Goal: Information Seeking & Learning: Learn about a topic

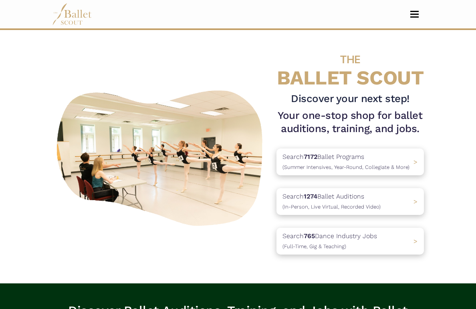
click at [415, 15] on button "Toggle navigation" at bounding box center [414, 14] width 19 height 8
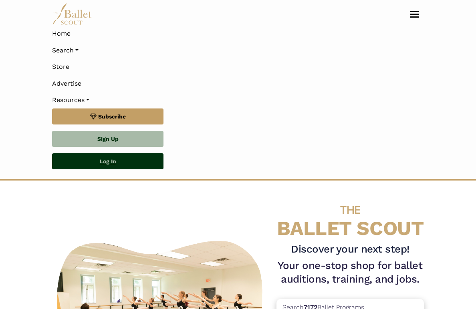
click at [107, 161] on link "Log In" at bounding box center [107, 161] width 111 height 16
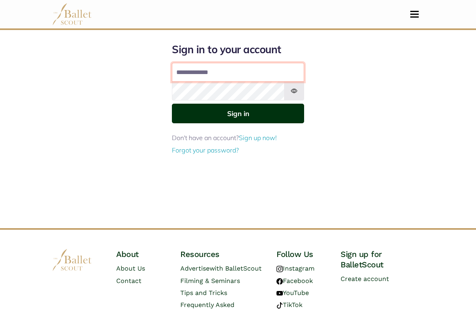
type input "**********"
click at [238, 113] on button "Sign in" at bounding box center [238, 114] width 132 height 20
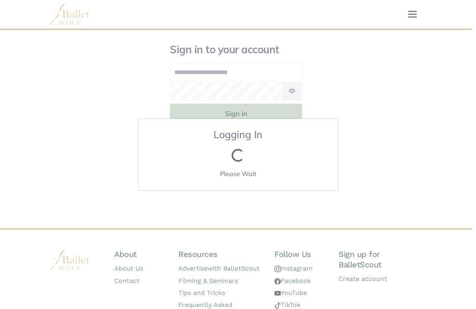
click at [241, 113] on div "Logging In Loading... Please Wait" at bounding box center [238, 154] width 476 height 309
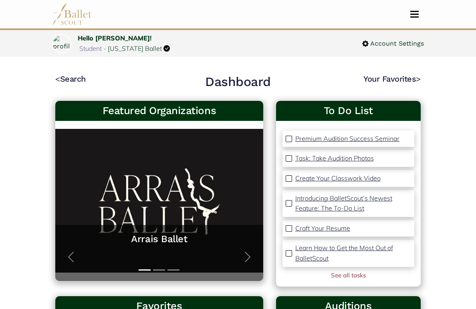
click at [413, 13] on button "Toggle navigation" at bounding box center [414, 14] width 19 height 8
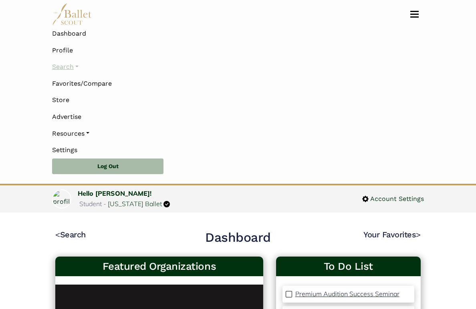
click at [69, 66] on link "Search" at bounding box center [238, 66] width 372 height 17
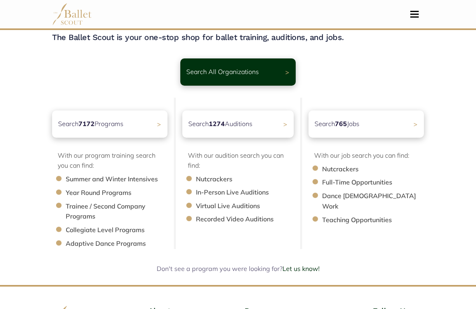
scroll to position [31, 0]
click at [221, 124] on b "1274" at bounding box center [215, 123] width 17 height 8
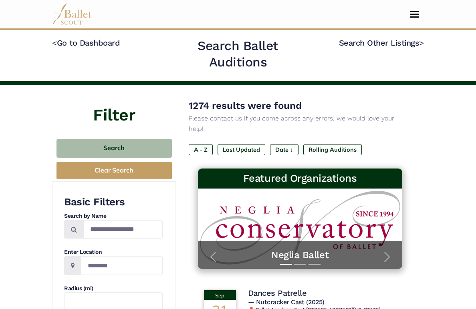
click at [414, 16] on button "Toggle navigation" at bounding box center [414, 14] width 19 height 8
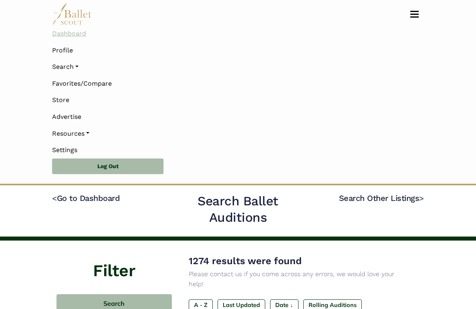
click at [75, 34] on link "Dashboard" at bounding box center [238, 33] width 372 height 17
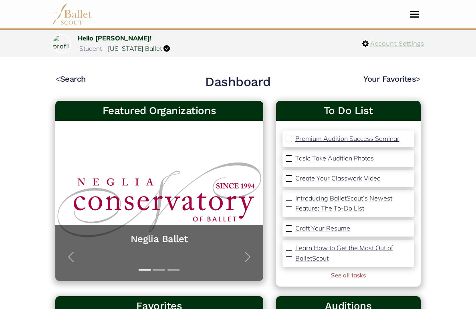
click at [395, 44] on span "Account Settings" at bounding box center [396, 43] width 55 height 10
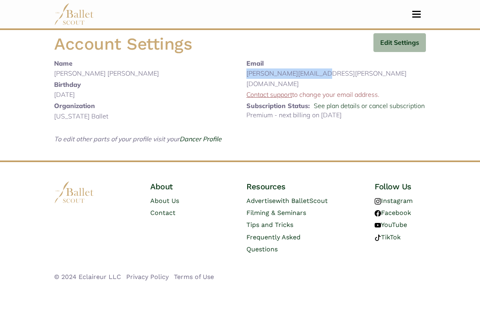
drag, startPoint x: 324, startPoint y: 73, endPoint x: 248, endPoint y: 75, distance: 76.5
click at [248, 75] on p "marcela.ryan@gmail.com" at bounding box center [335, 79] width 179 height 20
copy p "marcela.ryan@gmail.com"
click at [419, 14] on span "Toggle navigation" at bounding box center [416, 14] width 8 height 1
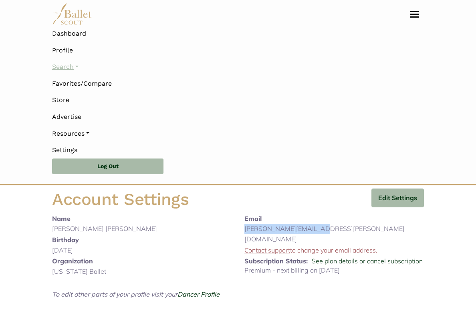
click at [71, 68] on link "Search" at bounding box center [238, 66] width 372 height 17
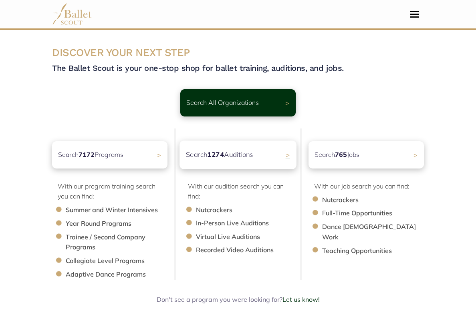
click at [236, 153] on p "Search 1274 Auditions" at bounding box center [219, 154] width 67 height 11
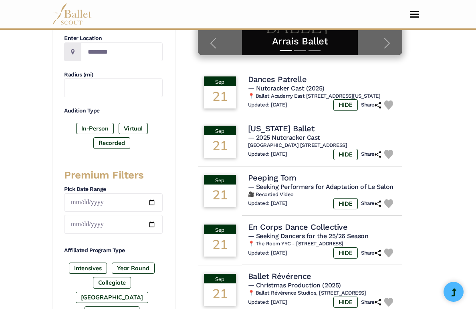
scroll to position [220, 0]
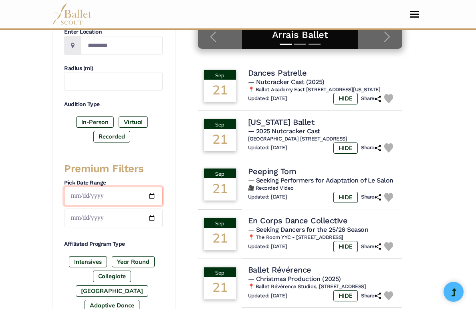
click at [76, 192] on input "date" at bounding box center [113, 196] width 99 height 19
click at [85, 191] on input "date" at bounding box center [113, 196] width 99 height 19
click at [130, 188] on input "date" at bounding box center [113, 196] width 99 height 19
click at [137, 225] on input "date" at bounding box center [113, 218] width 99 height 19
type input "**********"
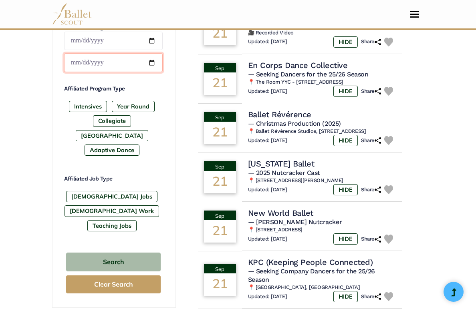
scroll to position [453, 0]
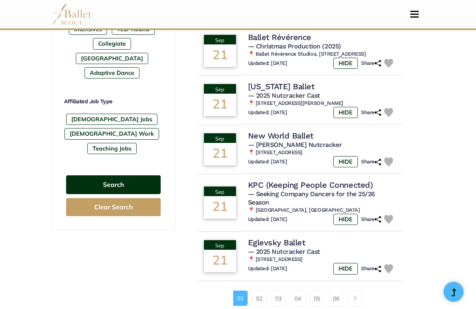
click at [124, 175] on button "Search" at bounding box center [113, 184] width 95 height 19
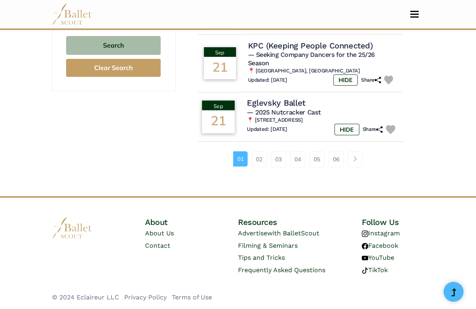
scroll to position [593, 0]
click at [320, 161] on link "05" at bounding box center [316, 159] width 15 height 16
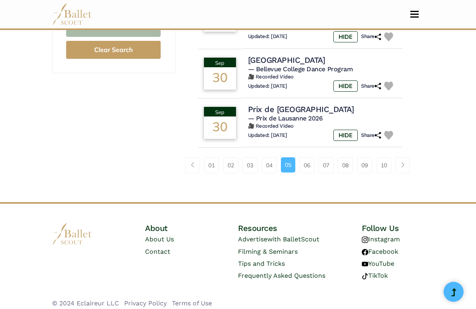
scroll to position [610, 0]
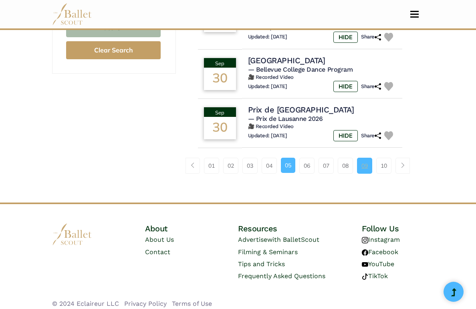
click at [365, 163] on link "09" at bounding box center [364, 166] width 15 height 16
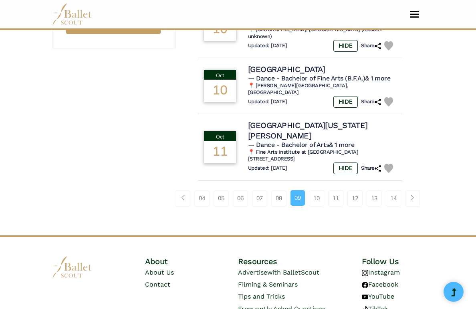
scroll to position [637, 0]
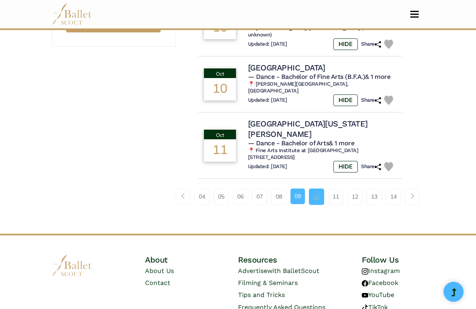
click at [316, 189] on link "10" at bounding box center [316, 197] width 15 height 16
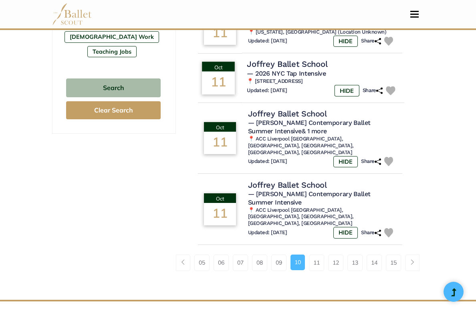
scroll to position [551, 0]
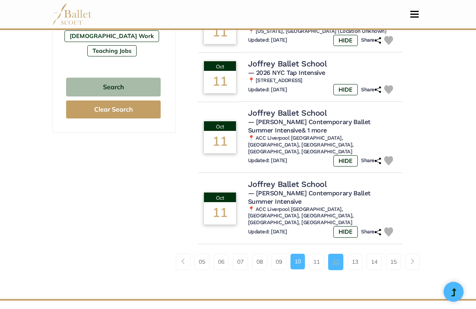
click at [339, 254] on link "12" at bounding box center [335, 262] width 15 height 16
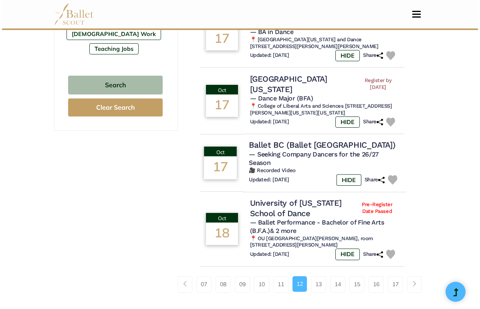
scroll to position [555, 0]
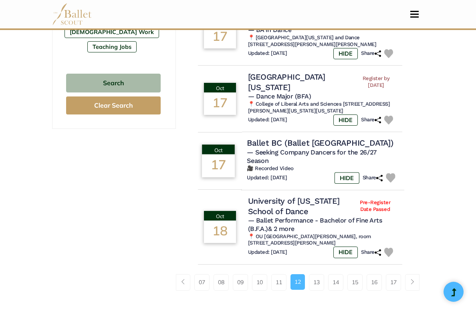
click at [300, 138] on h4 "Ballet BC (Ballet [GEOGRAPHIC_DATA])" at bounding box center [320, 143] width 146 height 11
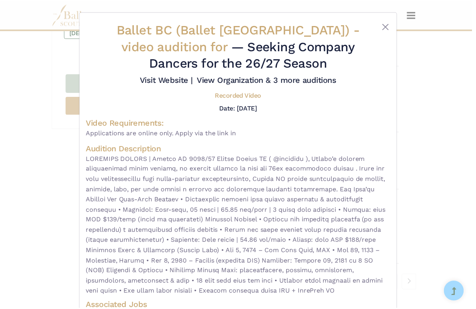
scroll to position [0, 0]
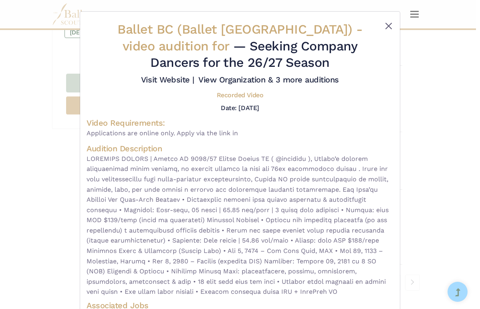
click at [385, 25] on button "Close" at bounding box center [389, 26] width 10 height 10
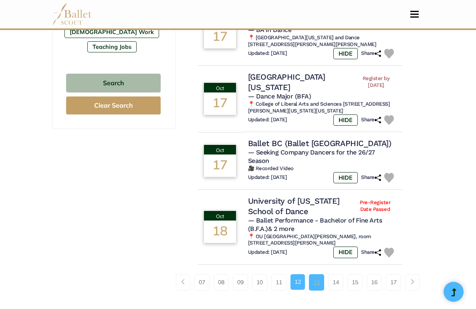
click at [318, 274] on link "13" at bounding box center [316, 282] width 15 height 16
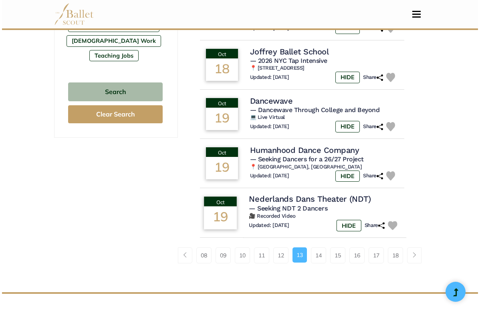
scroll to position [546, 0]
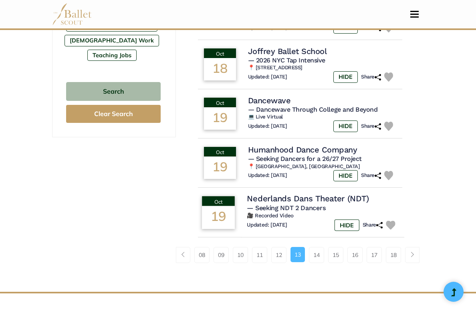
click at [312, 193] on h4 "Nederlands Dans Theater (NDT)" at bounding box center [308, 198] width 122 height 11
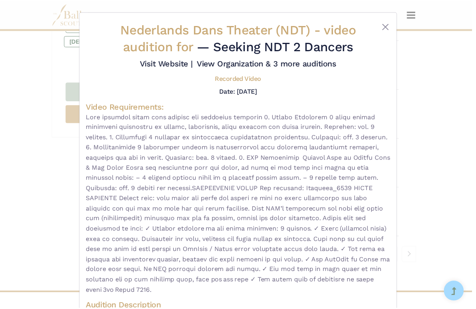
scroll to position [0, 0]
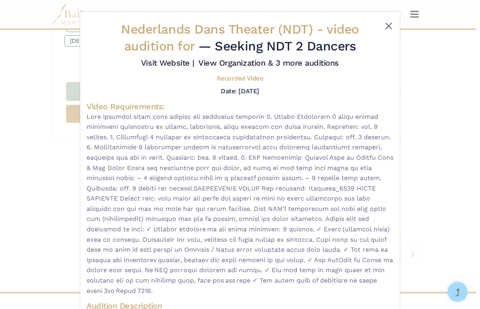
click at [386, 23] on button "Close" at bounding box center [389, 26] width 10 height 10
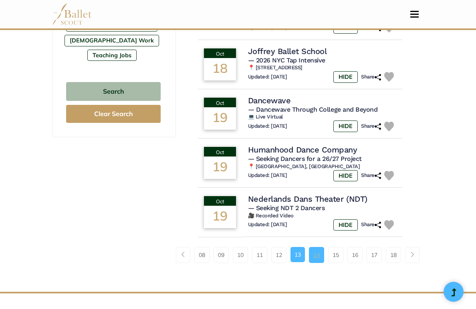
click at [317, 247] on link "14" at bounding box center [316, 255] width 15 height 16
click at [316, 247] on link "14" at bounding box center [316, 255] width 15 height 16
click at [317, 247] on link "14" at bounding box center [316, 255] width 15 height 16
click at [319, 247] on link "14" at bounding box center [316, 255] width 15 height 16
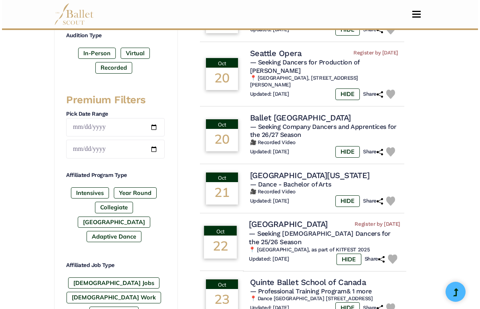
scroll to position [290, 0]
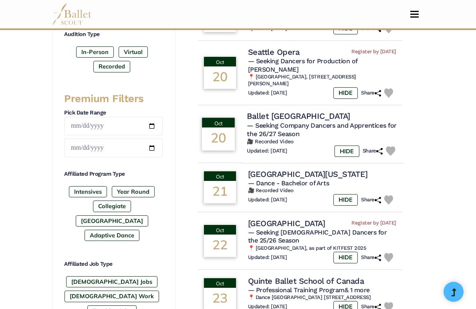
click at [269, 111] on h4 "Ballet [GEOGRAPHIC_DATA]" at bounding box center [298, 116] width 103 height 11
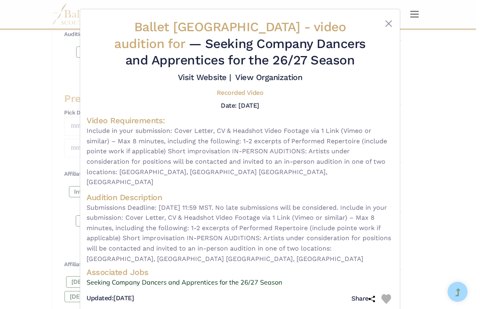
scroll to position [0, 0]
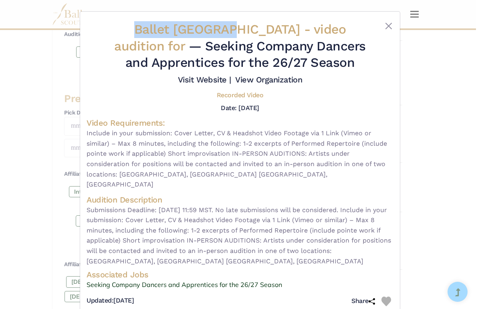
drag, startPoint x: 220, startPoint y: 30, endPoint x: 121, endPoint y: 29, distance: 98.5
click at [121, 29] on span "Ballet [GEOGRAPHIC_DATA] - video audition for" at bounding box center [230, 38] width 232 height 32
copy span "Ballet [GEOGRAPHIC_DATA]"
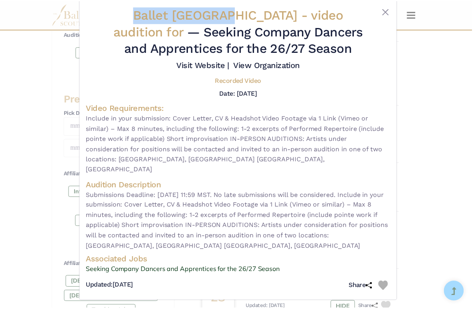
scroll to position [14, 0]
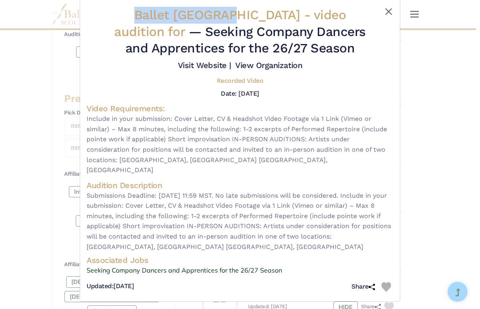
click at [387, 11] on button "Close" at bounding box center [389, 12] width 10 height 10
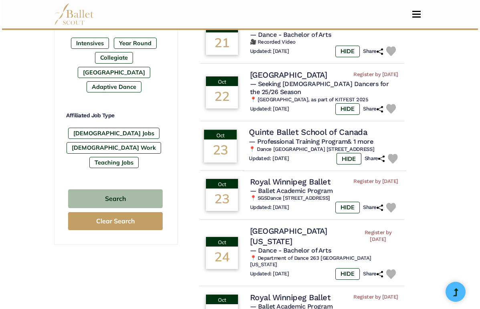
scroll to position [441, 0]
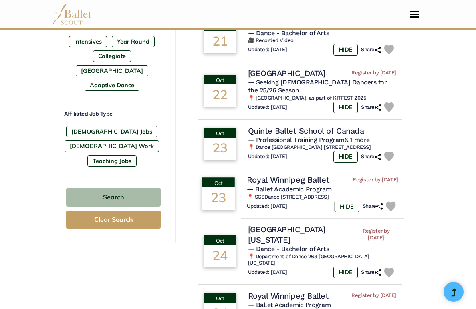
click at [313, 175] on h4 "Royal Winnipeg Ballet" at bounding box center [288, 180] width 82 height 11
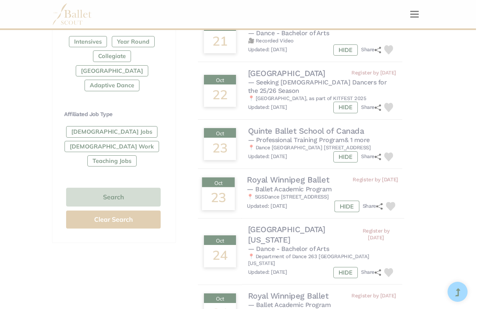
scroll to position [0, 0]
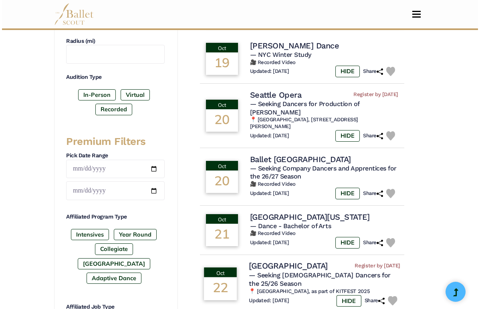
scroll to position [259, 0]
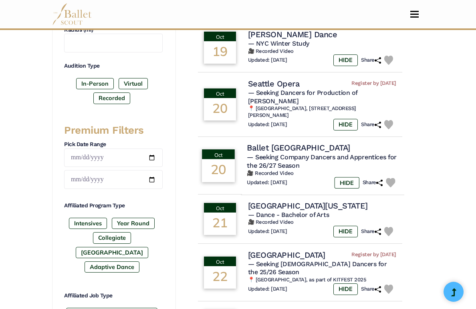
click at [298, 153] on span "— Seeking Company Dancers and Apprentices for the 26/27 Season" at bounding box center [322, 161] width 150 height 16
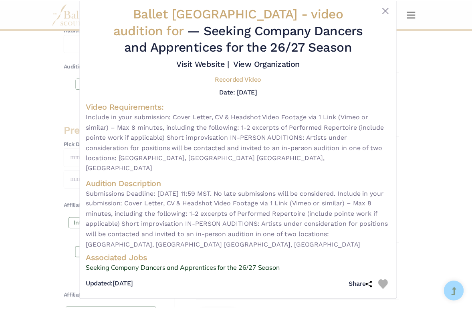
scroll to position [14, 0]
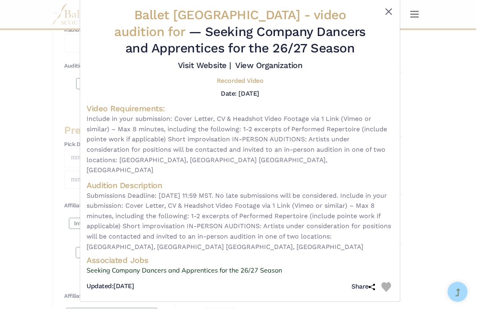
click at [389, 7] on button "Close" at bounding box center [389, 12] width 10 height 10
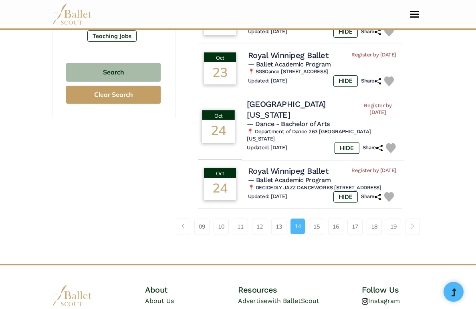
scroll to position [581, 0]
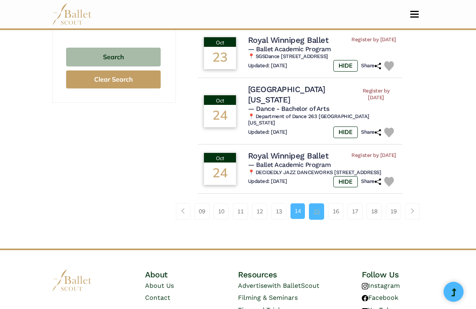
click at [318, 203] on link "15" at bounding box center [316, 211] width 15 height 16
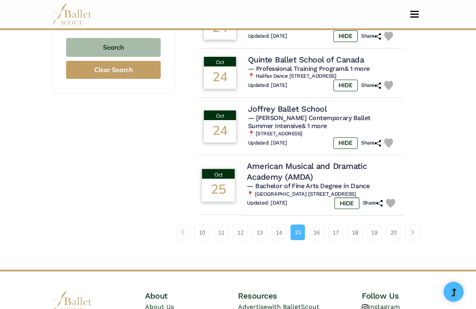
scroll to position [596, 0]
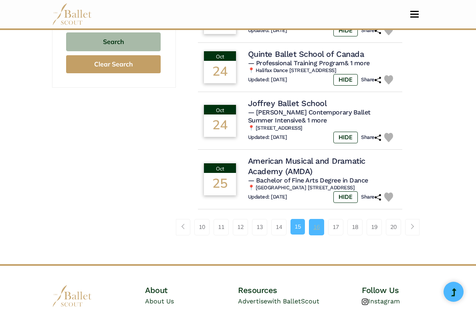
click at [322, 226] on link "16" at bounding box center [316, 227] width 15 height 16
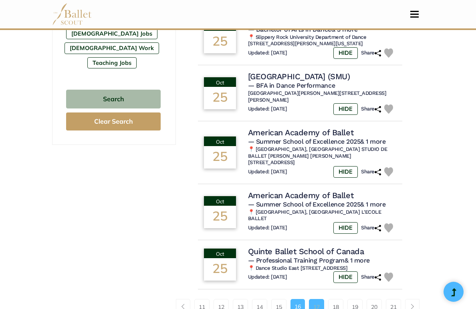
scroll to position [548, 0]
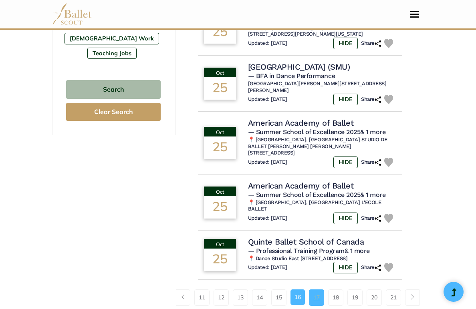
click at [318, 290] on link "17" at bounding box center [316, 298] width 15 height 16
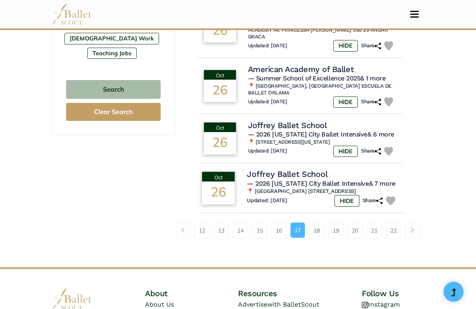
scroll to position [558, 0]
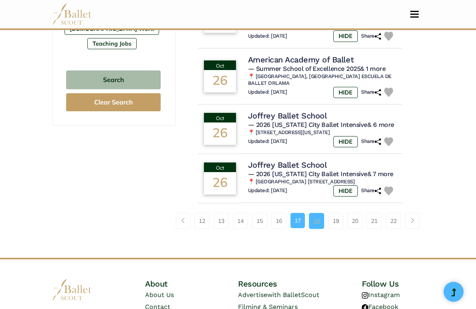
click at [317, 218] on link "18" at bounding box center [316, 221] width 15 height 16
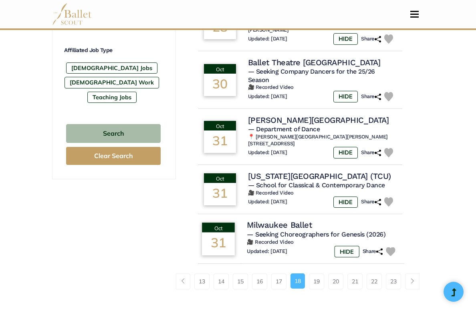
scroll to position [497, 0]
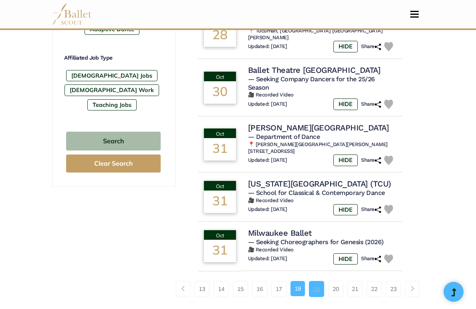
click at [313, 281] on link "19" at bounding box center [316, 289] width 15 height 16
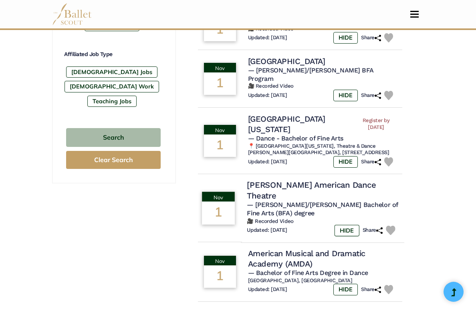
scroll to position [508, 0]
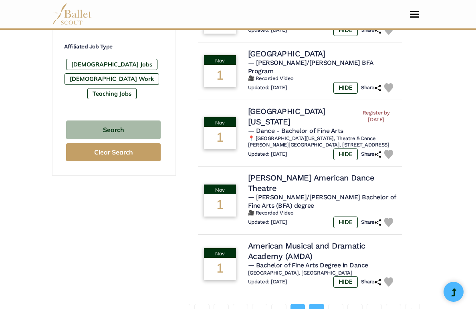
click at [316, 304] on link "20" at bounding box center [316, 312] width 15 height 16
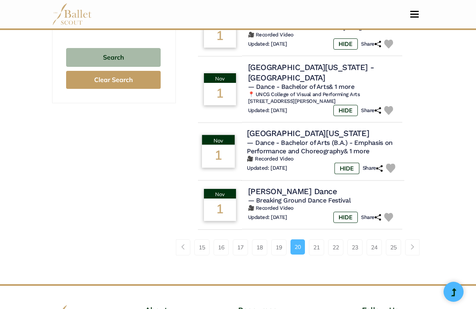
scroll to position [591, 0]
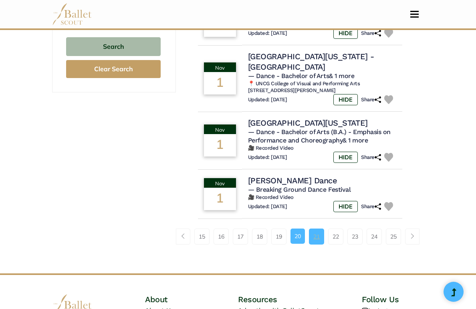
click at [321, 230] on link "21" at bounding box center [316, 237] width 15 height 16
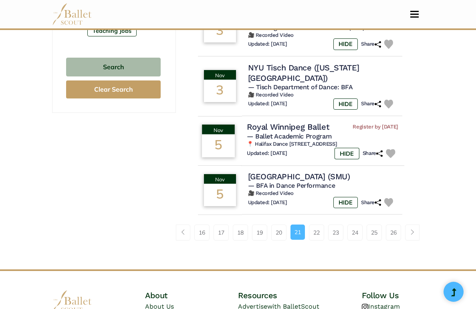
scroll to position [572, 0]
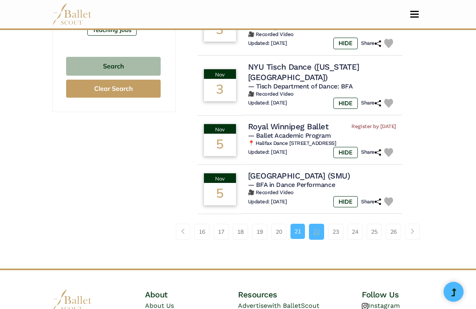
click at [319, 224] on link "22" at bounding box center [316, 232] width 15 height 16
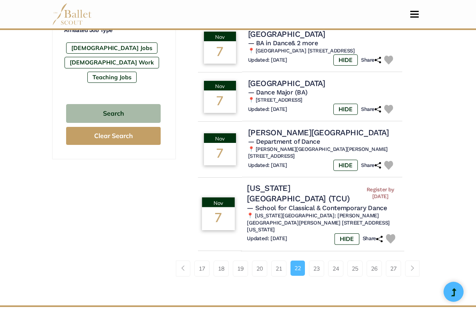
scroll to position [525, 0]
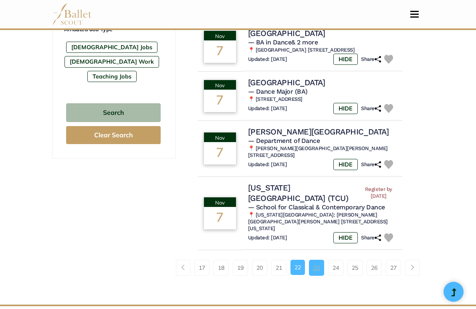
click at [320, 275] on link "23" at bounding box center [316, 268] width 15 height 16
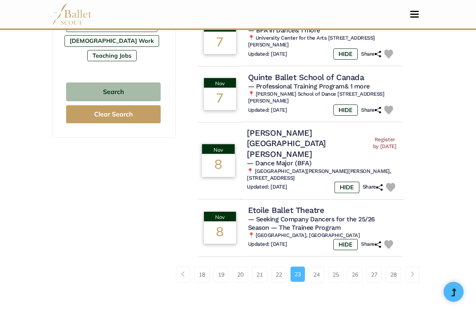
scroll to position [549, 0]
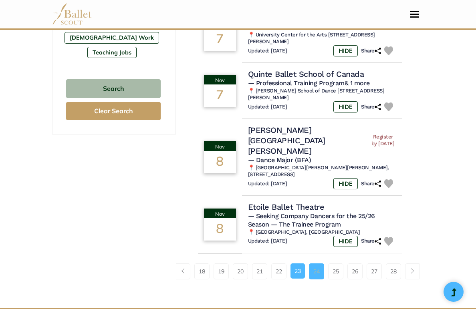
click at [320, 264] on link "24" at bounding box center [316, 272] width 15 height 16
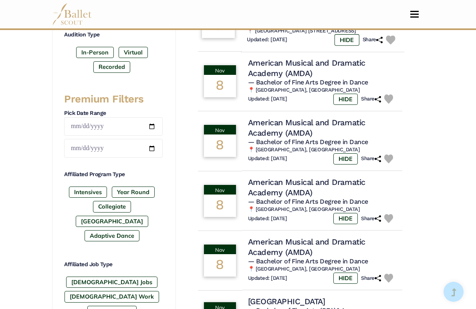
scroll to position [330, 0]
